Goal: Navigation & Orientation: Find specific page/section

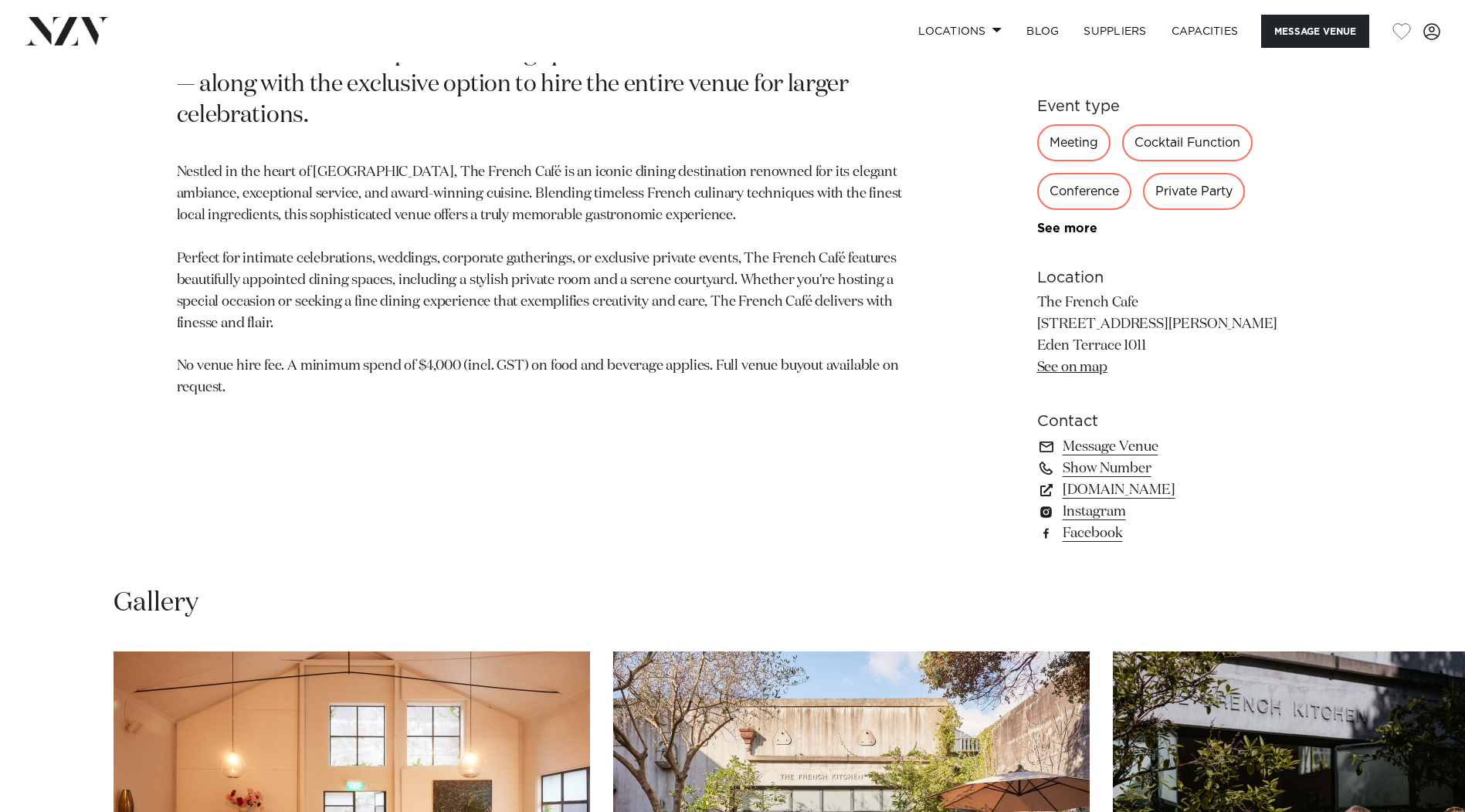
scroll to position [1003, 0]
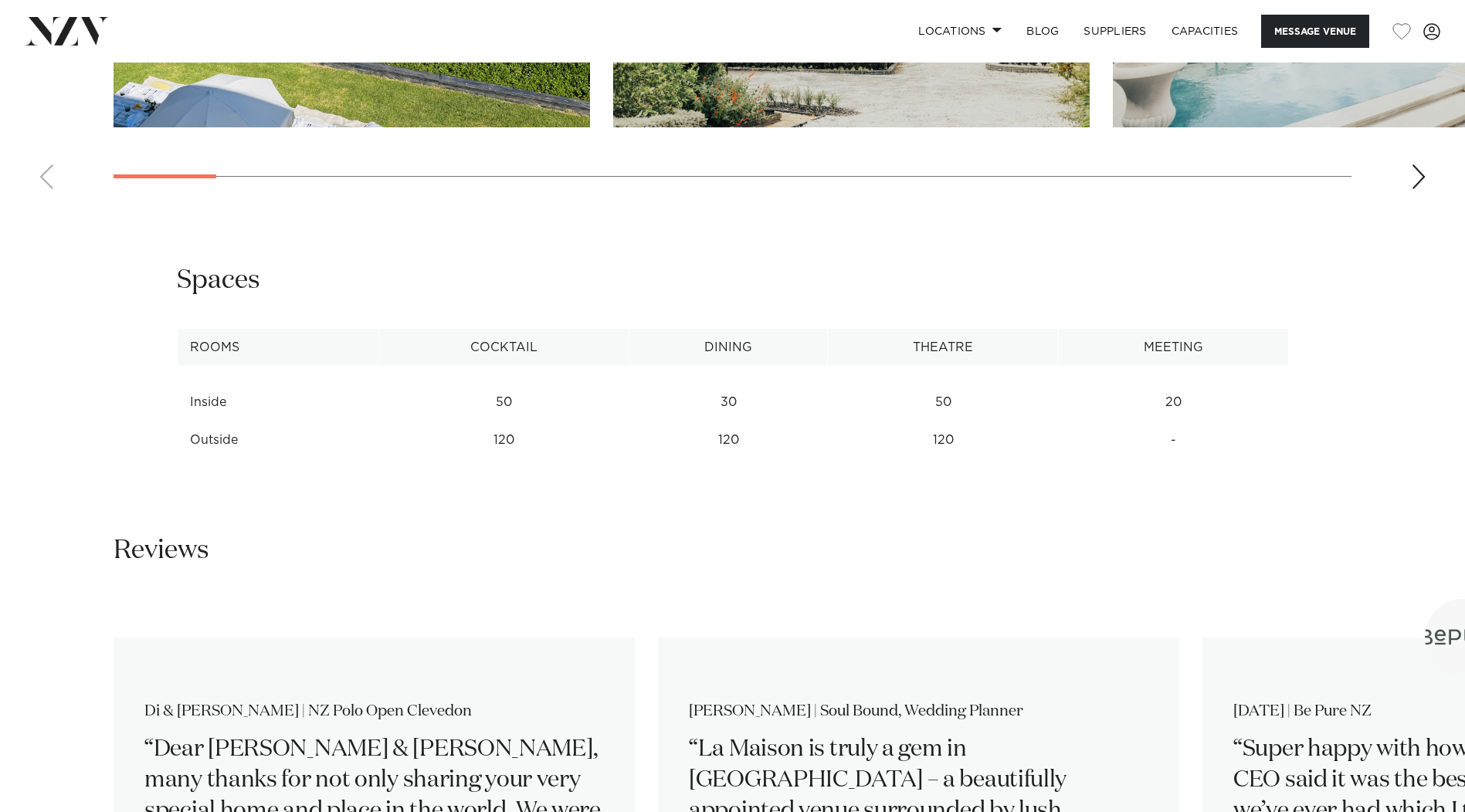
scroll to position [1853, 0]
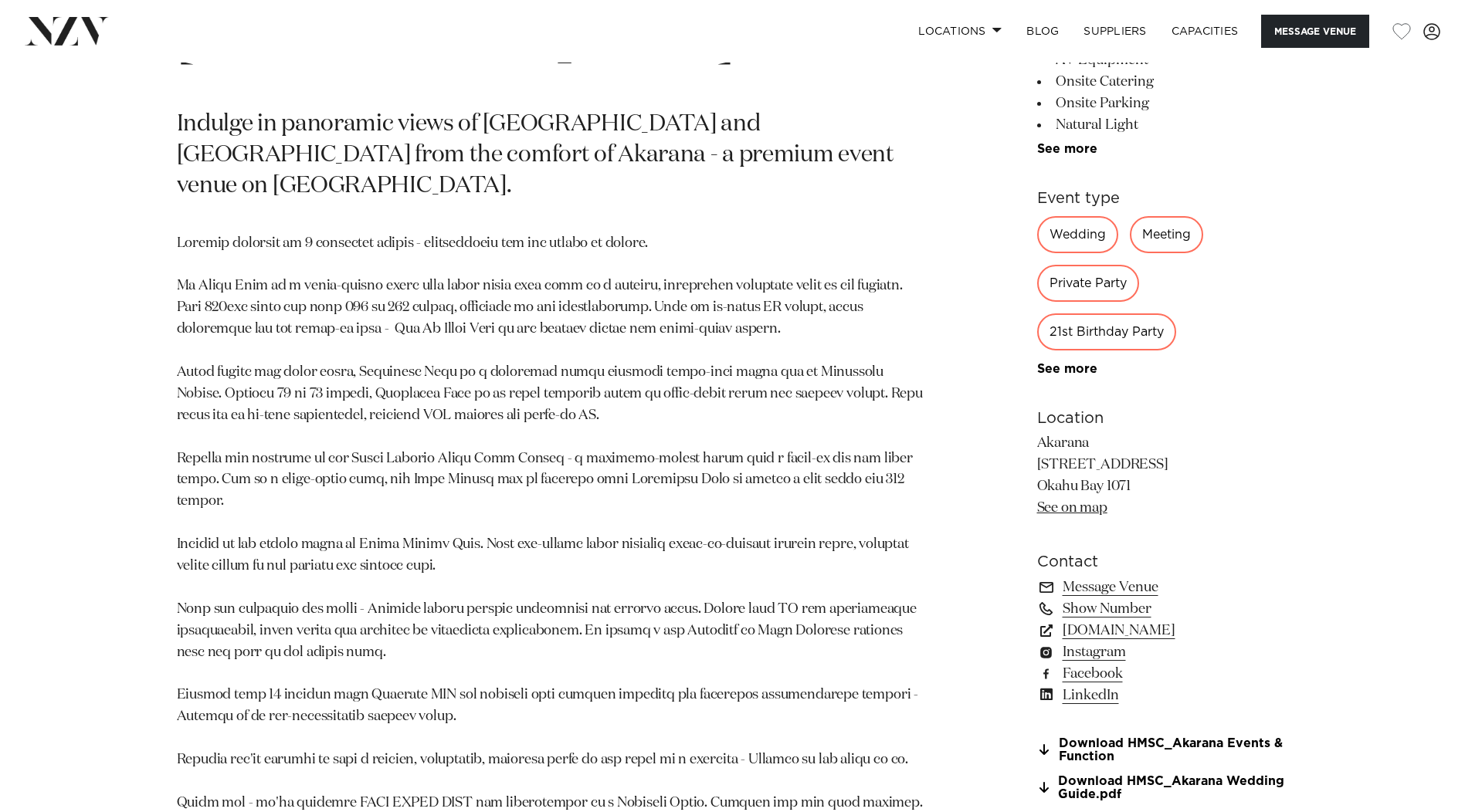
scroll to position [926, 0]
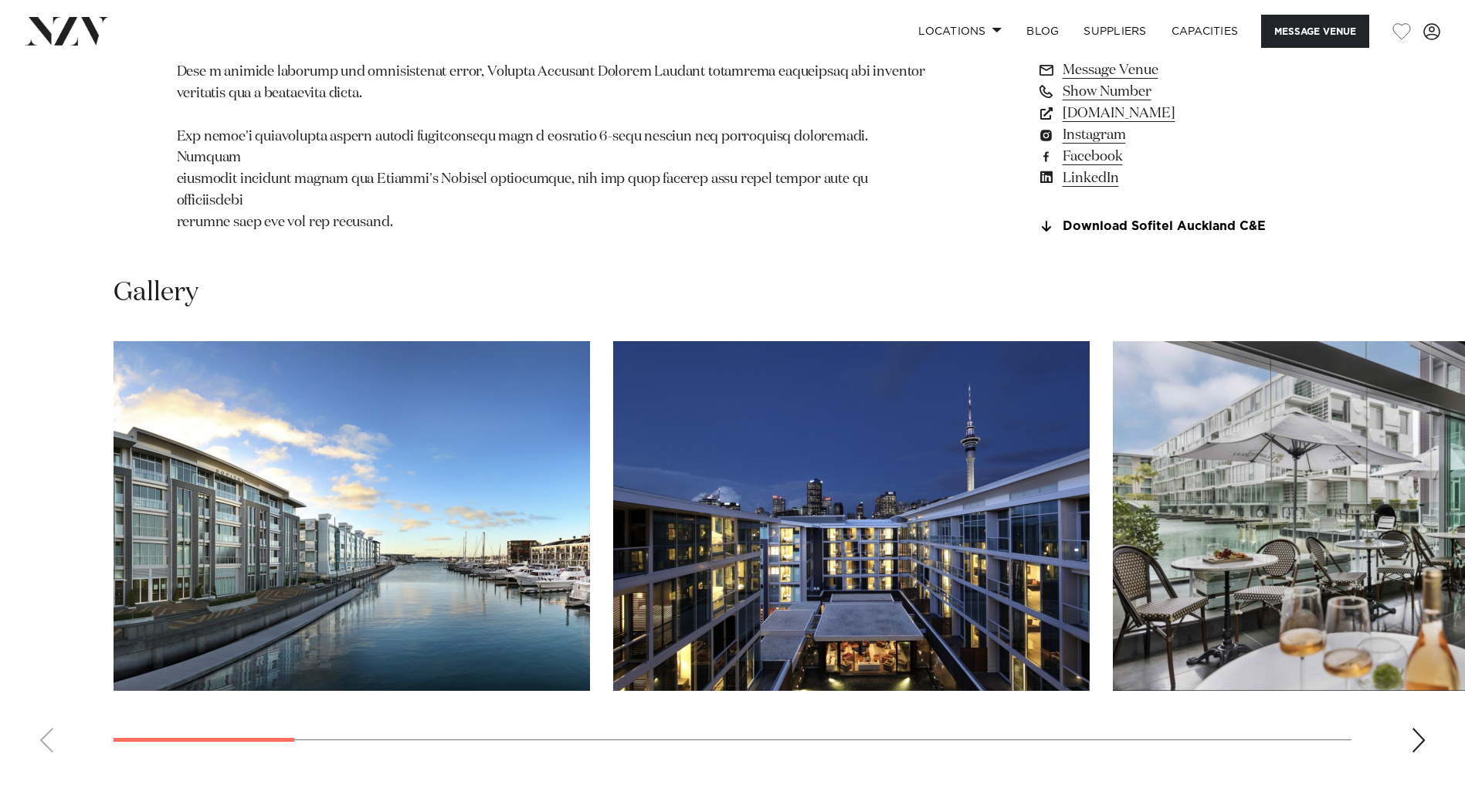
scroll to position [1853, 0]
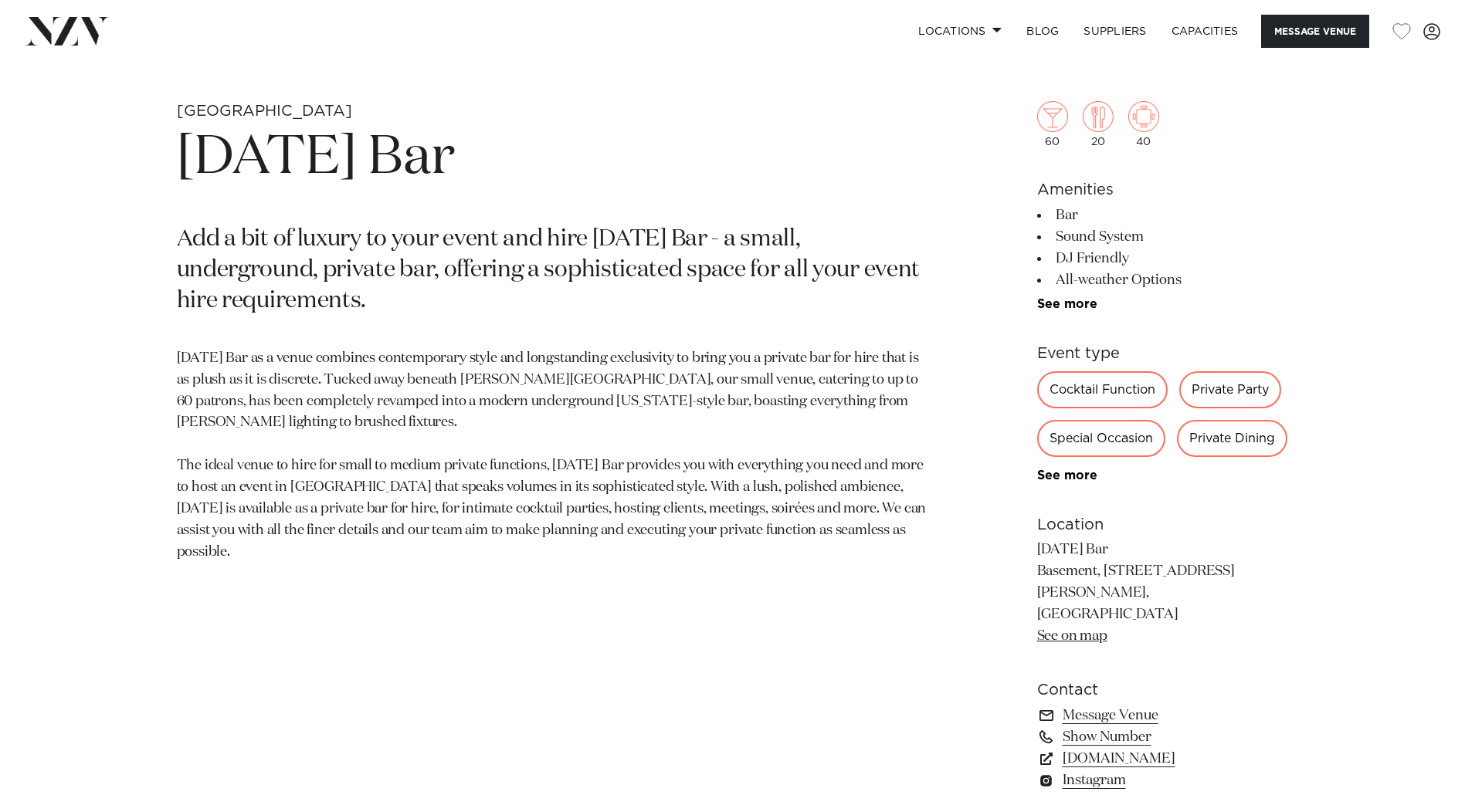
scroll to position [772, 0]
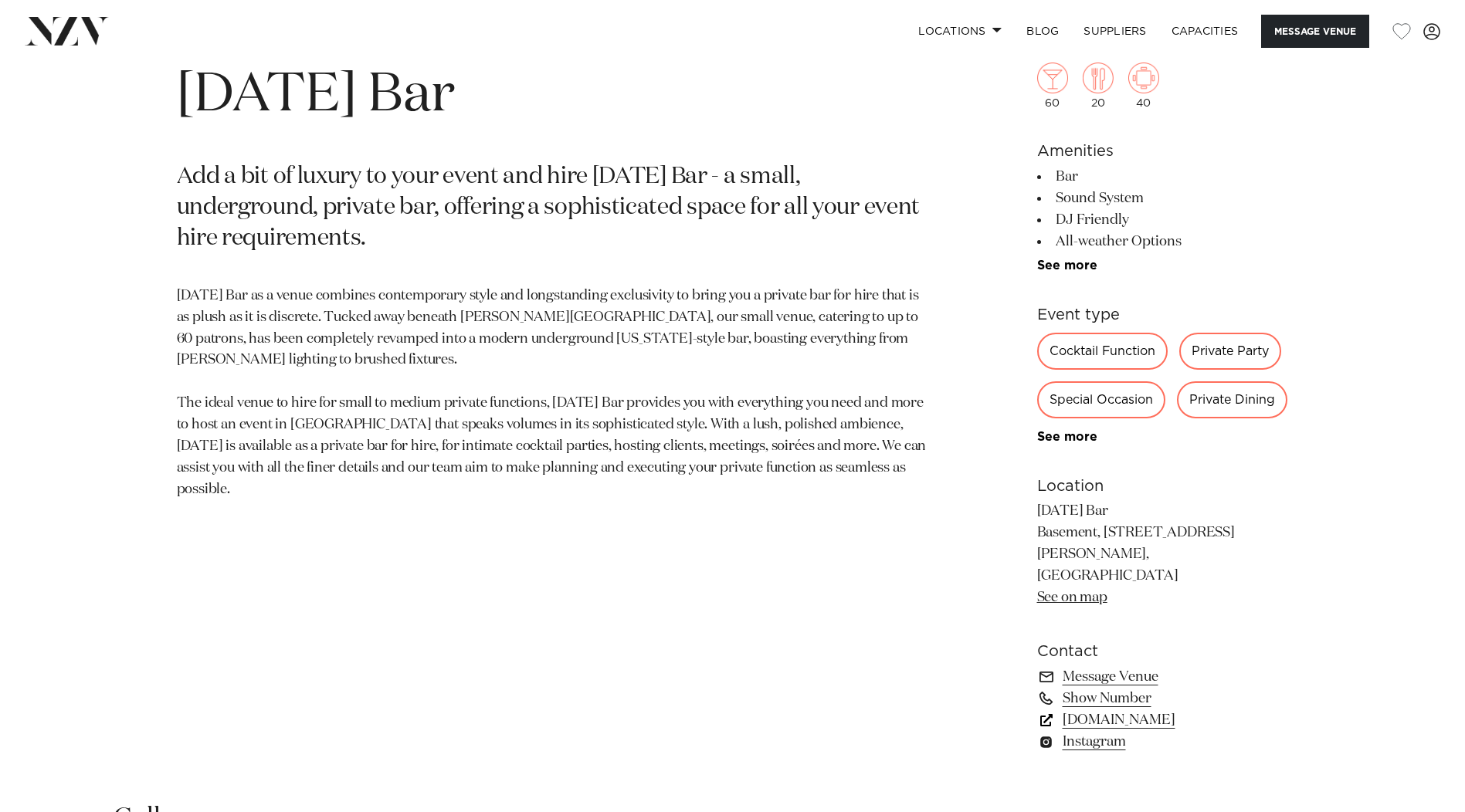
click at [1144, 708] on link "[DOMAIN_NAME]" at bounding box center [1162, 719] width 252 height 22
